Goal: Find specific page/section: Find specific page/section

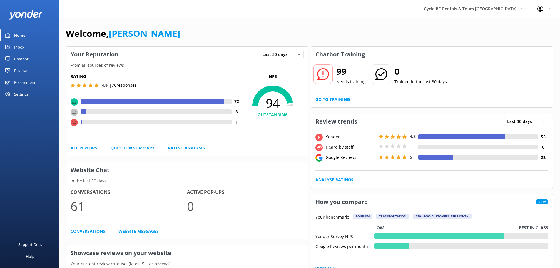
click at [90, 146] on link "All Reviews" at bounding box center [83, 148] width 27 height 6
